Goal: Navigation & Orientation: Find specific page/section

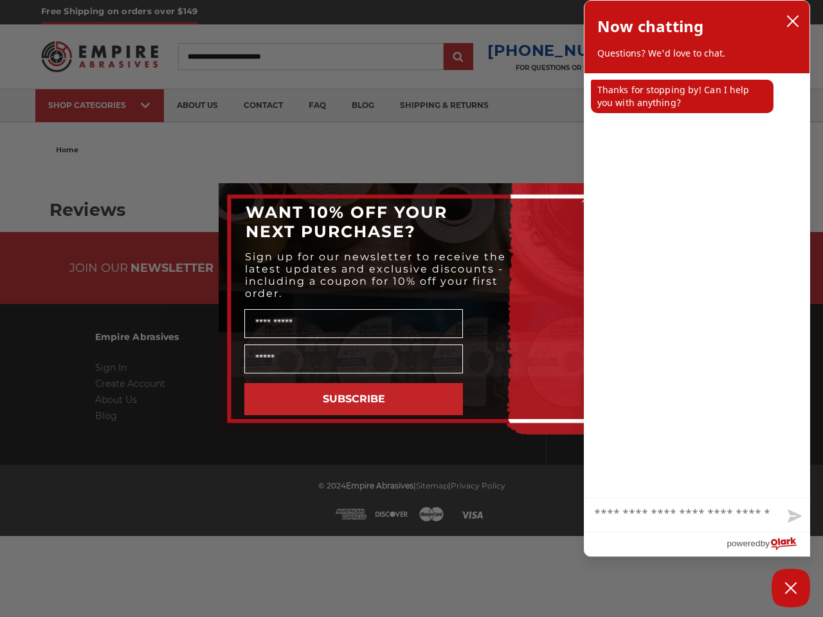
click at [411, 260] on span "Sign up for our newsletter to receive the latest updates and exclusive discount…" at bounding box center [375, 275] width 261 height 49
click at [353, 399] on button "SUBSCRIBE" at bounding box center [353, 399] width 218 height 32
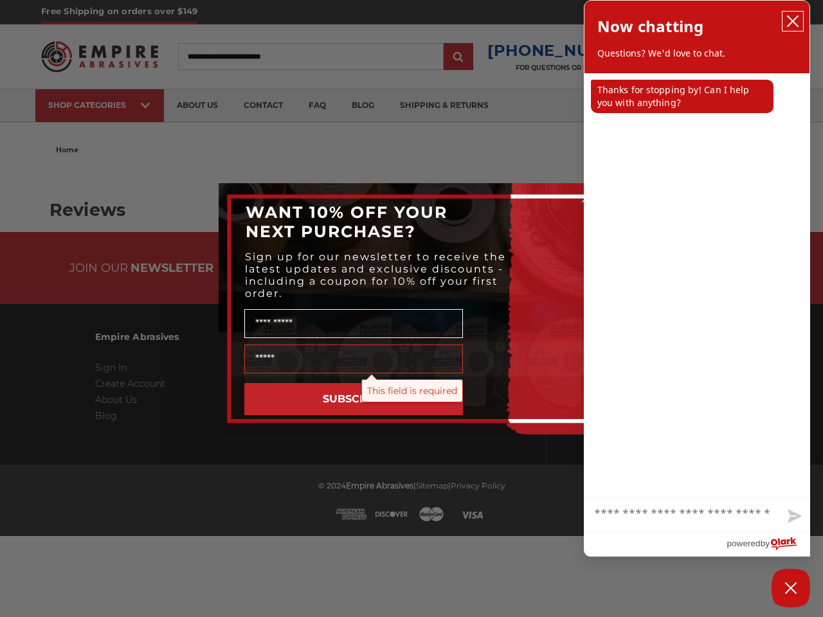
click at [792, 21] on icon "close chatbox" at bounding box center [792, 21] width 10 height 10
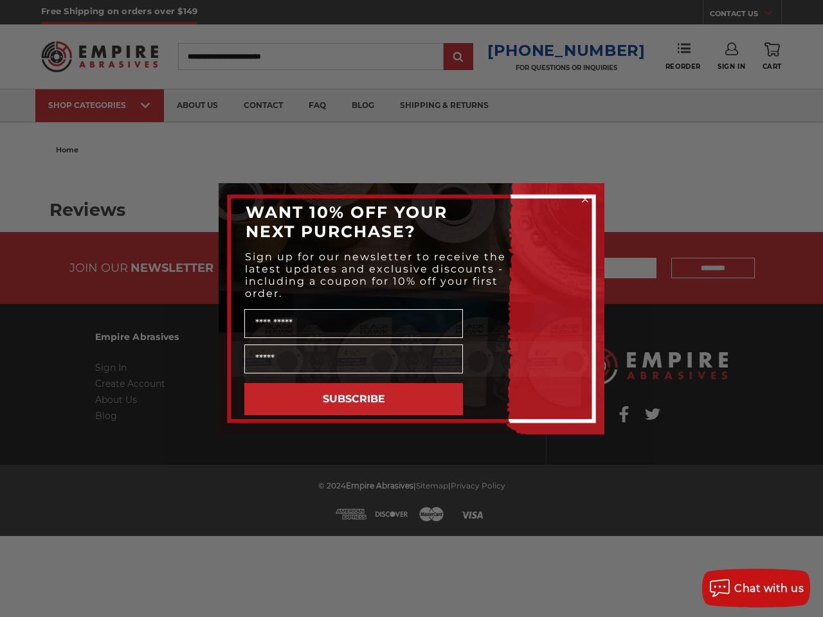
click at [682, 96] on div "Close dialog WANT 10% OFF YOUR NEXT PURCHASE? Sign up for our newsletter to rec…" at bounding box center [411, 308] width 823 height 617
click at [697, 515] on div "Close dialog WANT 10% OFF YOUR NEXT PURCHASE? Sign up for our newsletter to rec…" at bounding box center [411, 308] width 823 height 617
click at [793, 517] on div "Close dialog WANT 10% OFF YOUR NEXT PURCHASE? Sign up for our newsletter to rec…" at bounding box center [411, 308] width 823 height 617
click at [790, 588] on span "Chat with us" at bounding box center [768, 588] width 69 height 12
